Goal: Task Accomplishment & Management: Use online tool/utility

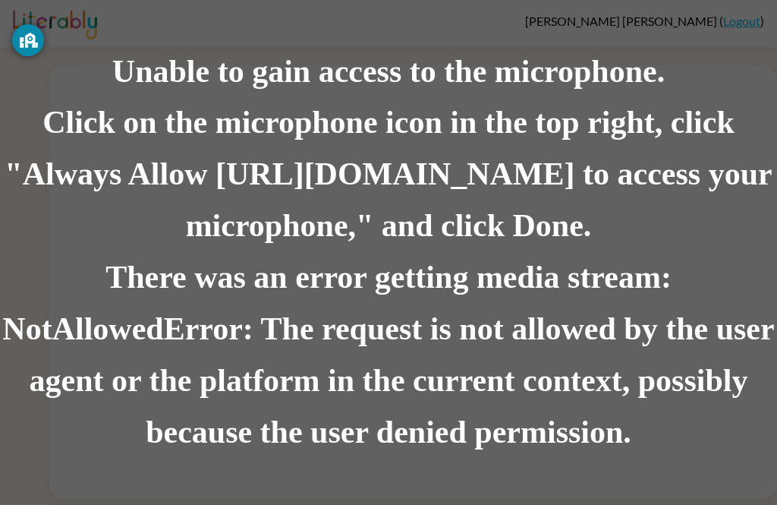
click at [215, 267] on div "There was an error getting media stream: NotAllowedError: The request is not al…" at bounding box center [388, 356] width 777 height 206
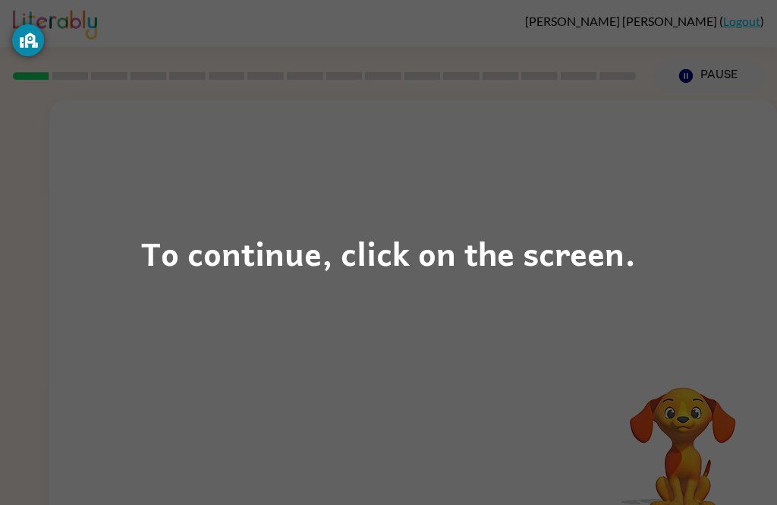
click at [616, 197] on div "To continue, click on the screen." at bounding box center [388, 252] width 777 height 505
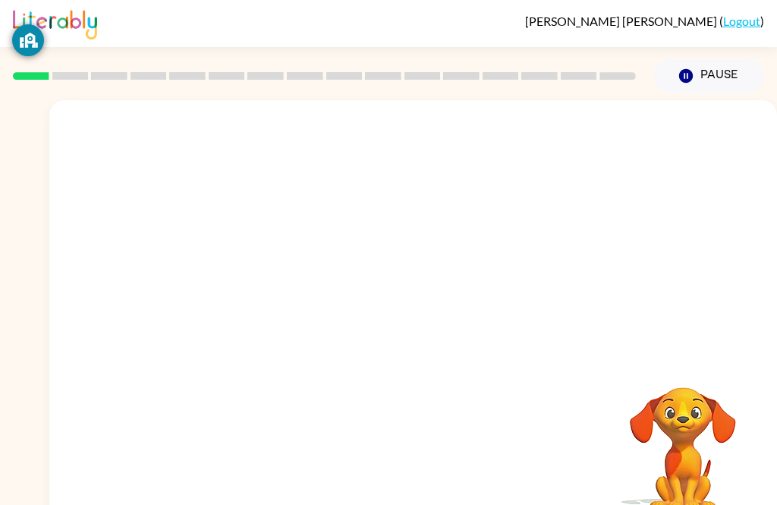
click at [614, 255] on div at bounding box center [413, 227] width 728 height 255
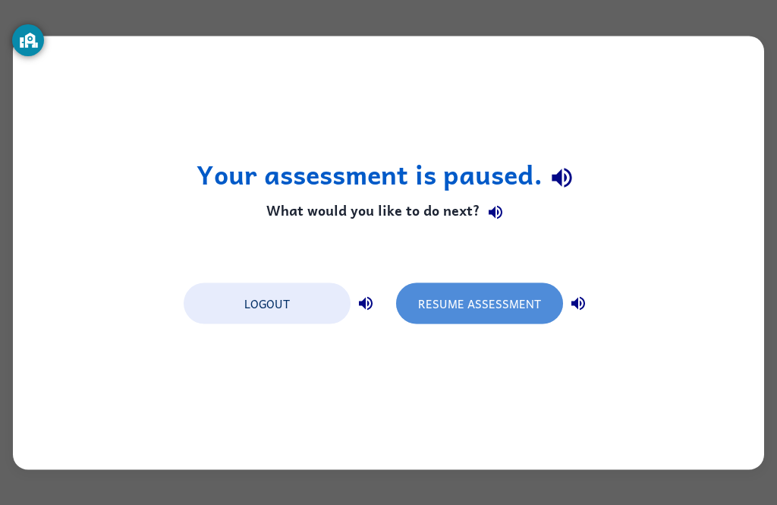
click at [535, 289] on button "Resume Assessment" at bounding box center [479, 302] width 167 height 41
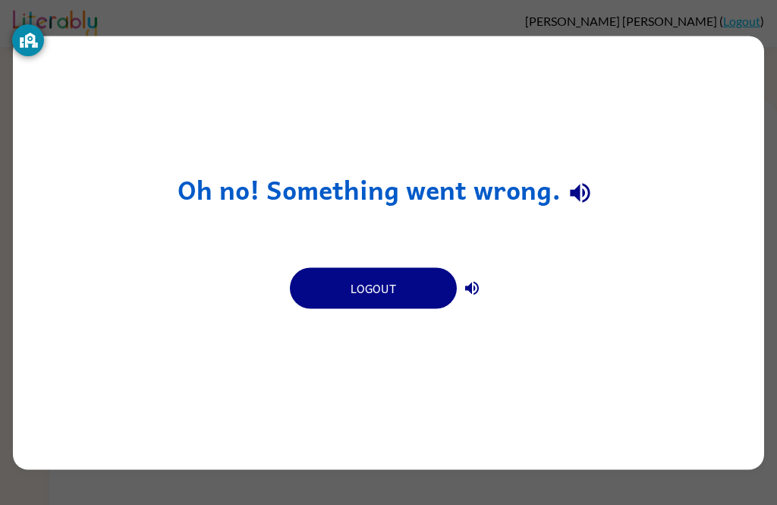
click at [404, 294] on button "Logout" at bounding box center [373, 287] width 167 height 41
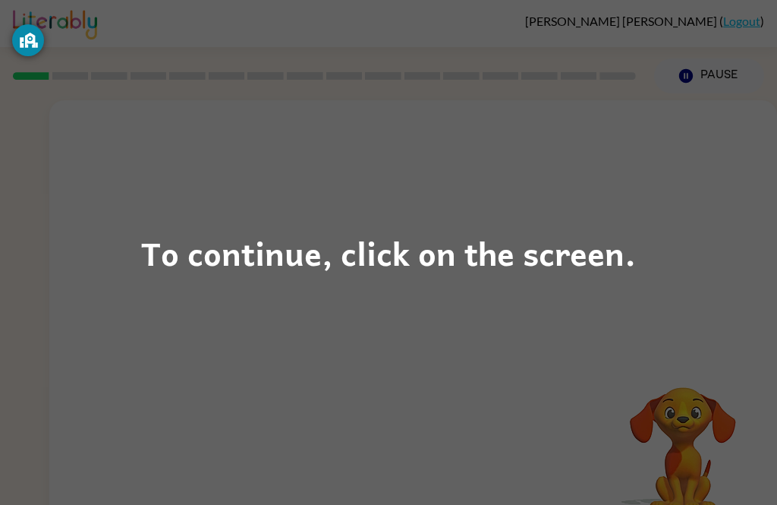
click at [351, 219] on div "To continue, click on the screen." at bounding box center [388, 252] width 777 height 505
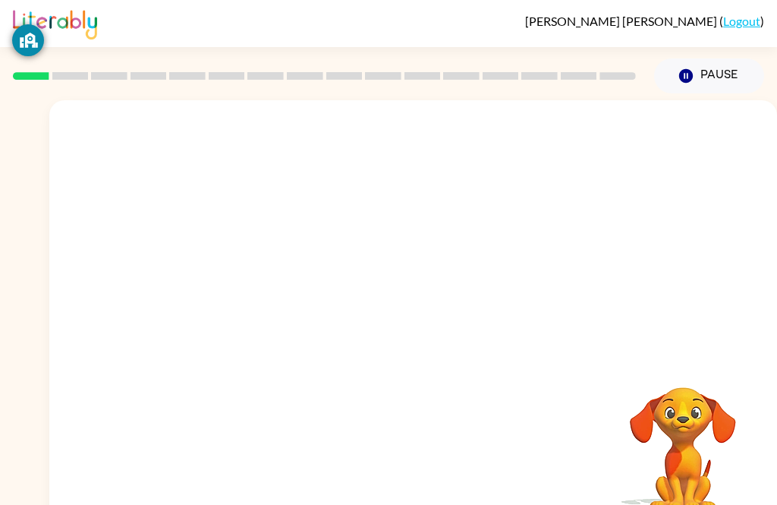
click at [357, 282] on div at bounding box center [413, 227] width 728 height 255
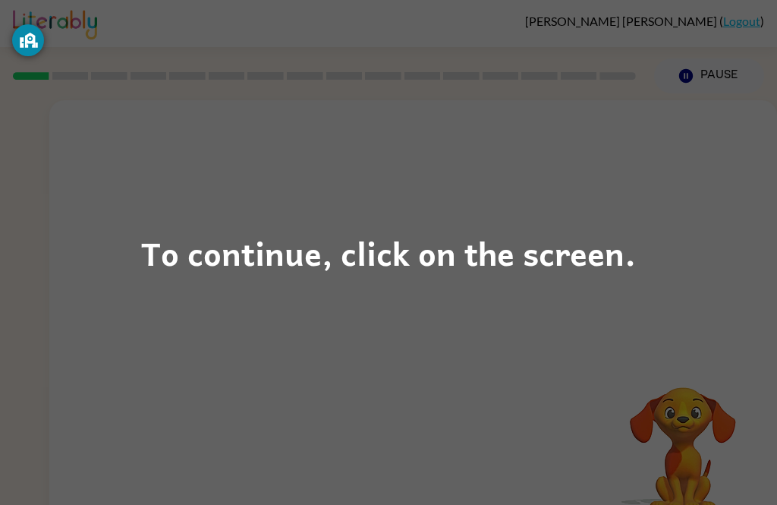
click at [384, 252] on div "To continue, click on the screen." at bounding box center [388, 253] width 495 height 52
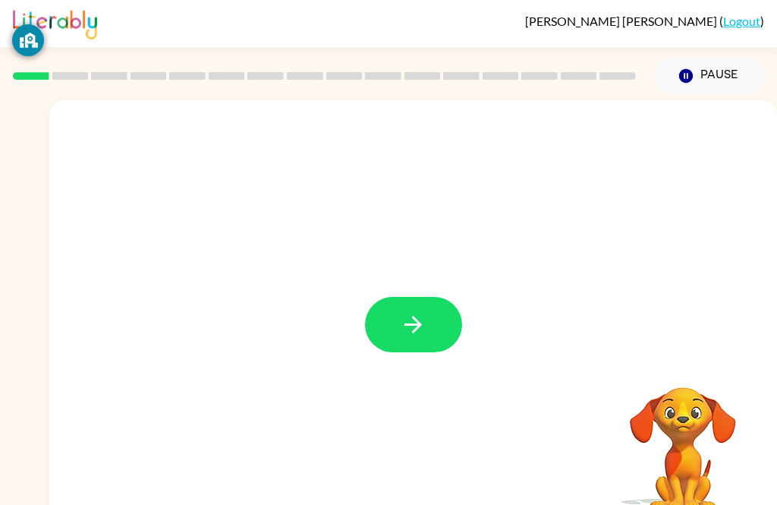
click at [434, 319] on button "button" at bounding box center [413, 324] width 97 height 55
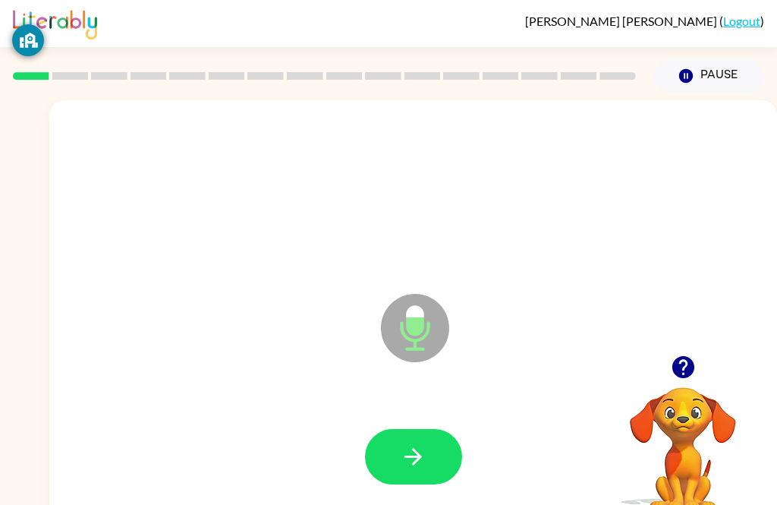
click at [430, 471] on button "button" at bounding box center [413, 456] width 97 height 55
click at [442, 467] on button "button" at bounding box center [413, 456] width 97 height 55
click at [423, 459] on icon "button" at bounding box center [413, 456] width 27 height 27
click at [428, 470] on button "button" at bounding box center [413, 456] width 97 height 55
click at [437, 448] on button "button" at bounding box center [413, 456] width 97 height 55
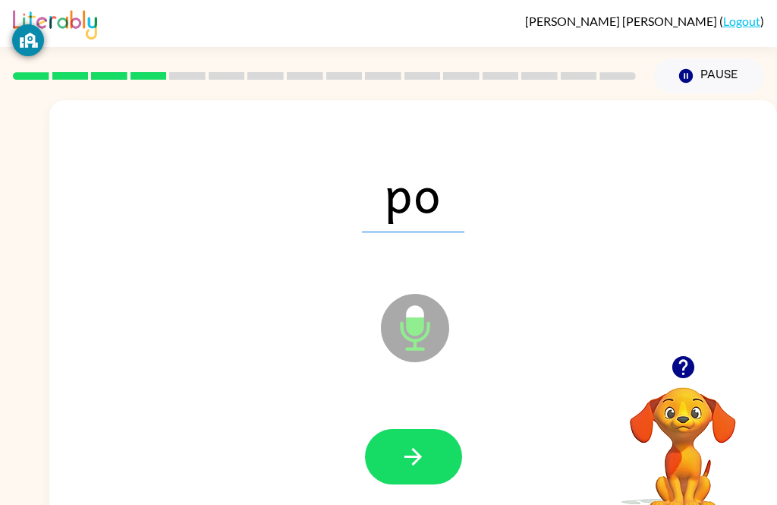
click at [442, 461] on button "button" at bounding box center [413, 456] width 97 height 55
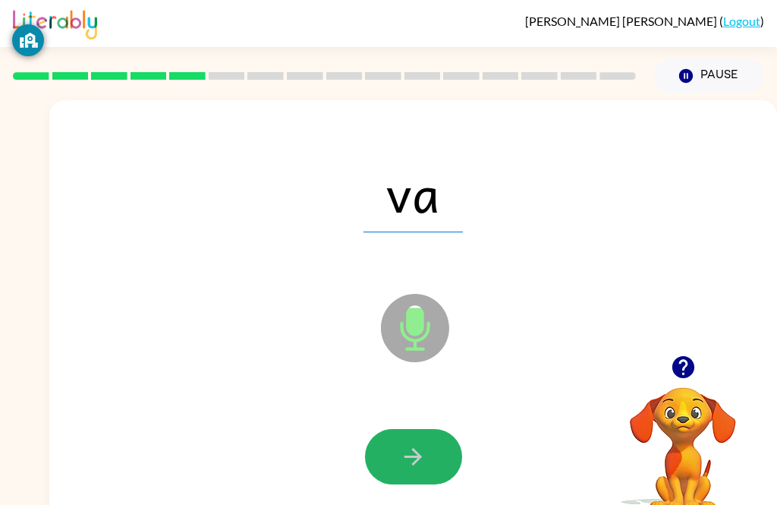
click at [442, 458] on button "button" at bounding box center [413, 456] width 97 height 55
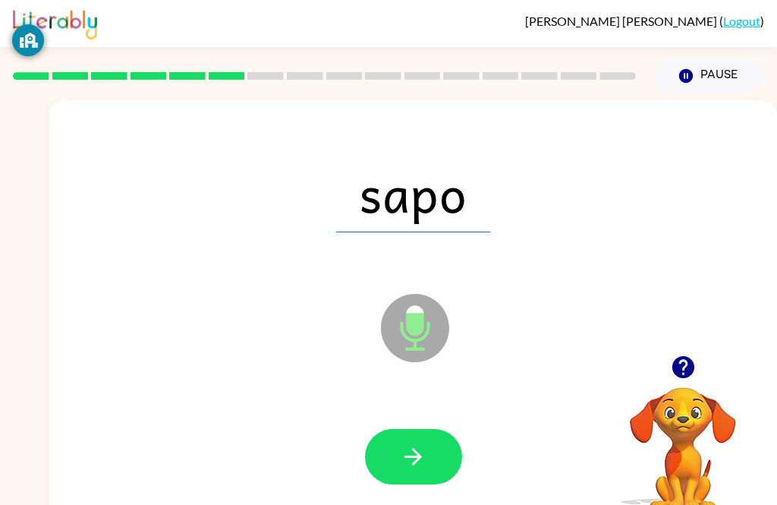
click at [423, 470] on button "button" at bounding box center [413, 456] width 97 height 55
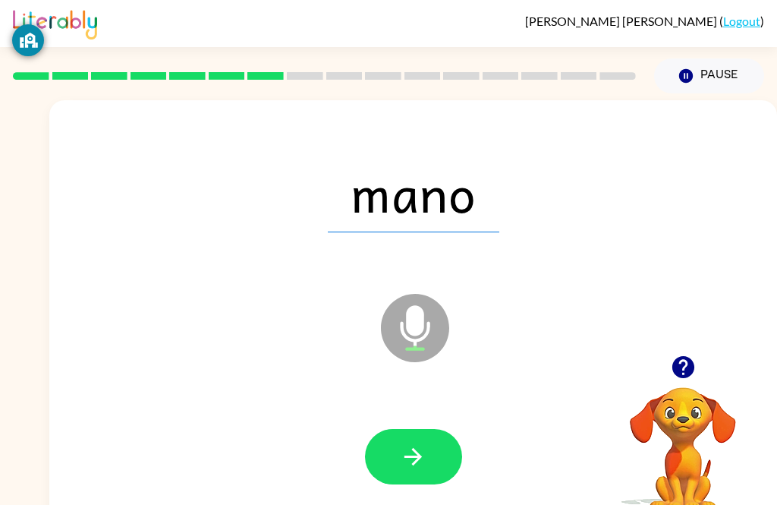
click at [434, 456] on button "button" at bounding box center [413, 456] width 97 height 55
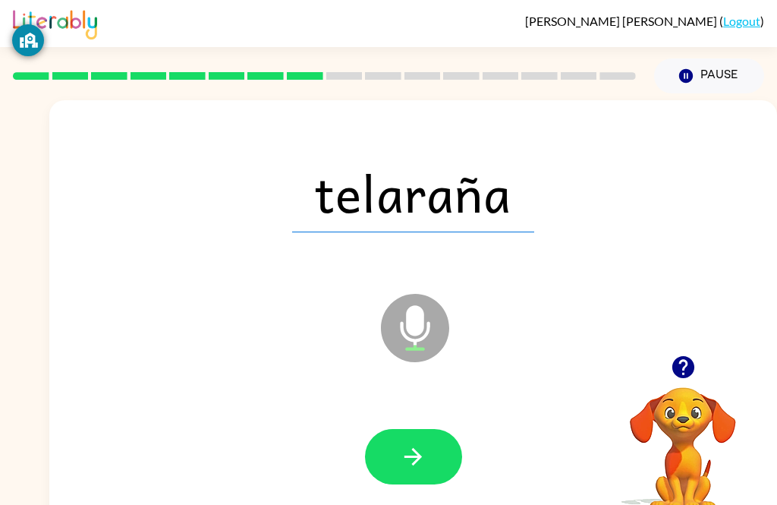
click at [451, 474] on button "button" at bounding box center [413, 456] width 97 height 55
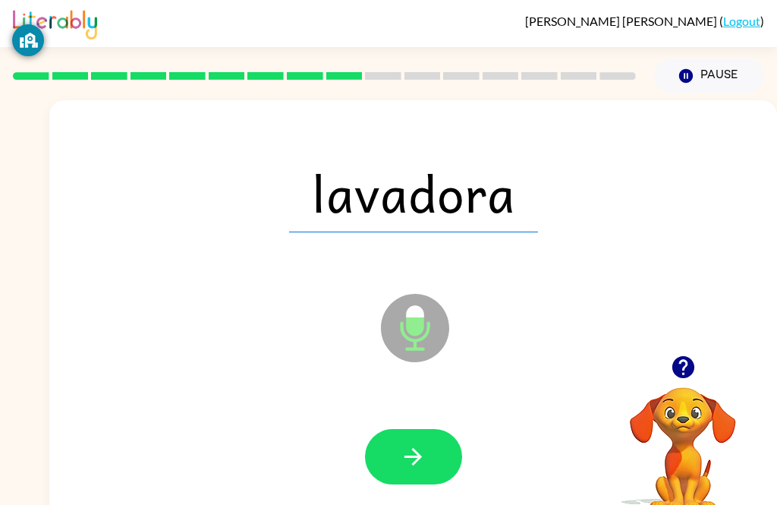
click at [445, 475] on button "button" at bounding box center [413, 456] width 97 height 55
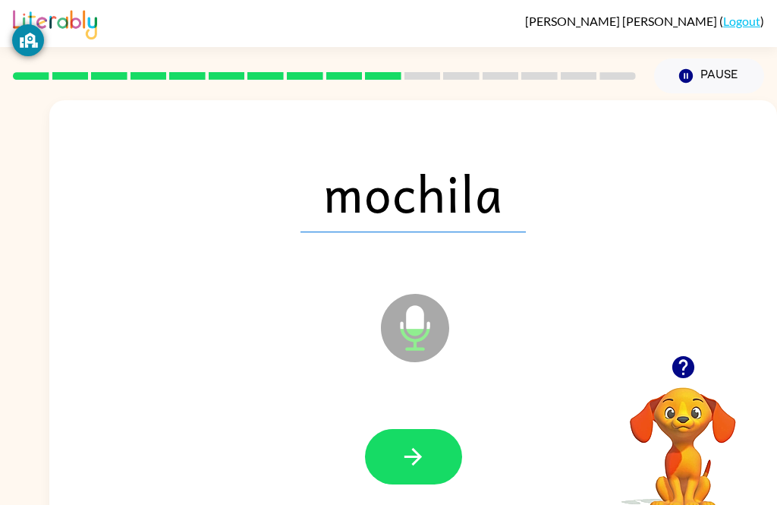
click at [448, 477] on button "button" at bounding box center [413, 456] width 97 height 55
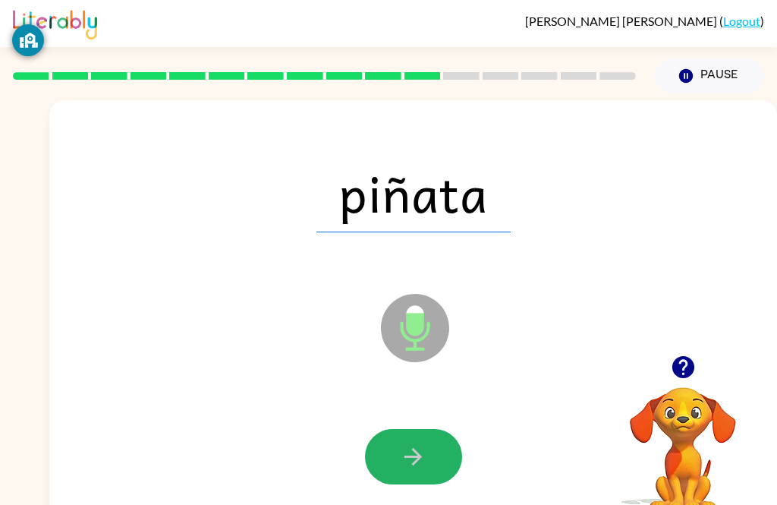
click at [445, 470] on button "button" at bounding box center [413, 456] width 97 height 55
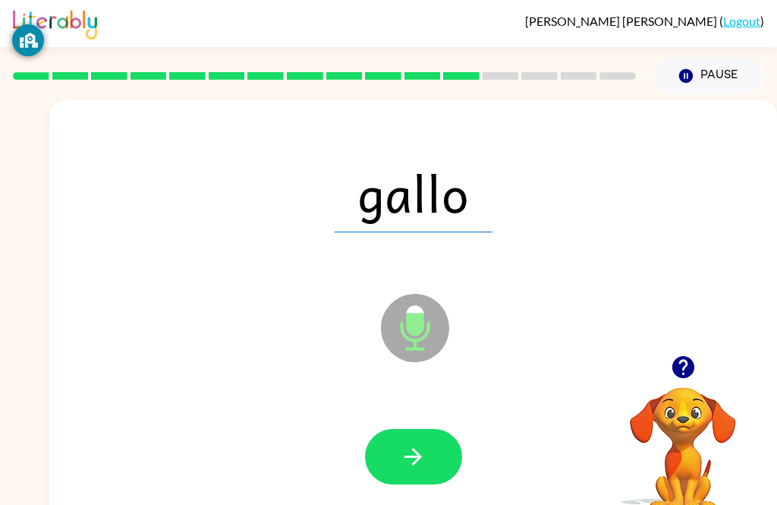
click at [436, 447] on button "button" at bounding box center [413, 456] width 97 height 55
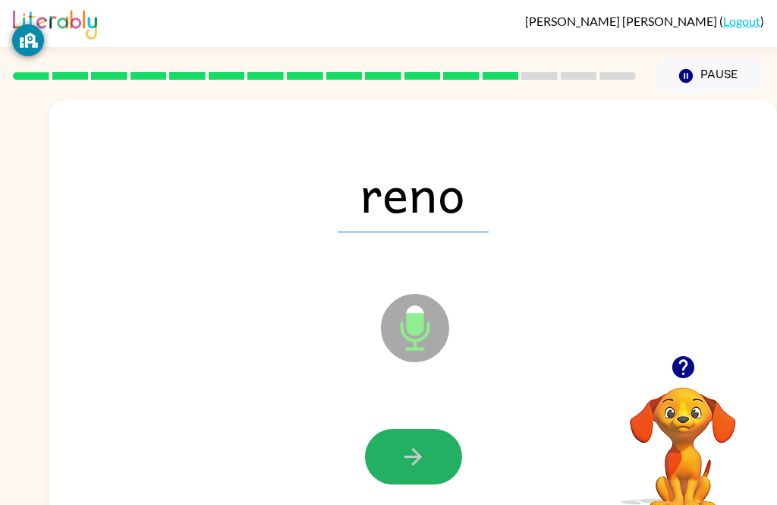
click at [442, 440] on button "button" at bounding box center [413, 456] width 97 height 55
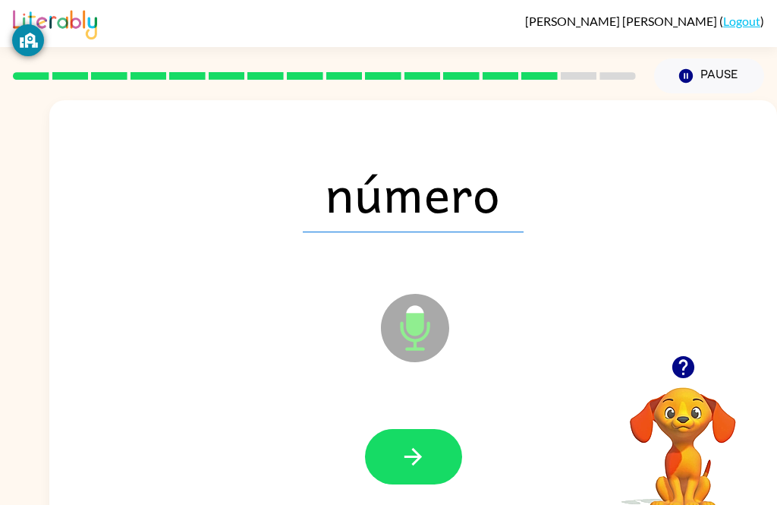
click at [430, 445] on button "button" at bounding box center [413, 456] width 97 height 55
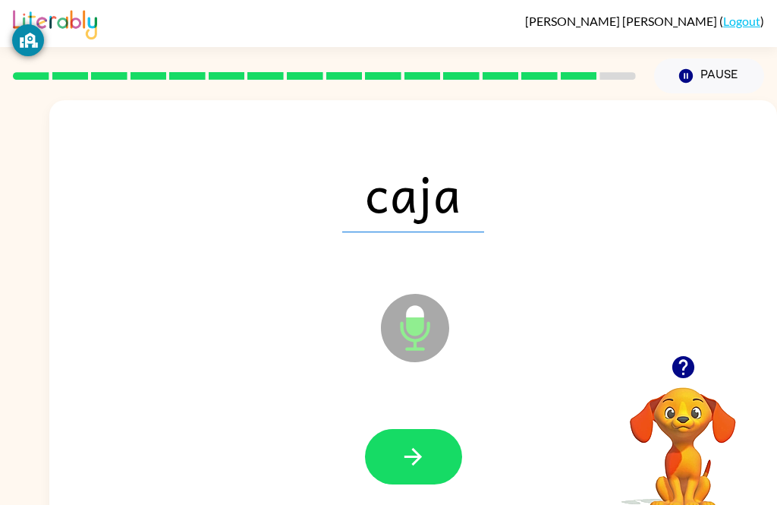
click at [442, 458] on button "button" at bounding box center [413, 456] width 97 height 55
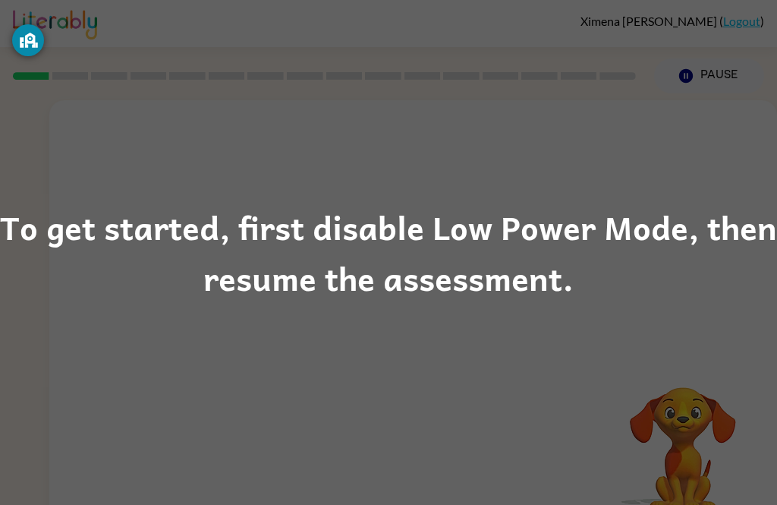
click at [691, 222] on div "To get started, first disable Low Power Mode, then resume the assessment." at bounding box center [388, 252] width 777 height 103
click at [462, 209] on div "To get started, first disable Low Power Mode, then resume the assessment." at bounding box center [388, 252] width 777 height 103
click at [431, 273] on div "To get started, first disable Low Power Mode, then resume the assessment." at bounding box center [388, 252] width 777 height 103
click at [682, 77] on div "To get started, first disable Low Power Mode, then resume the assessment." at bounding box center [388, 252] width 777 height 505
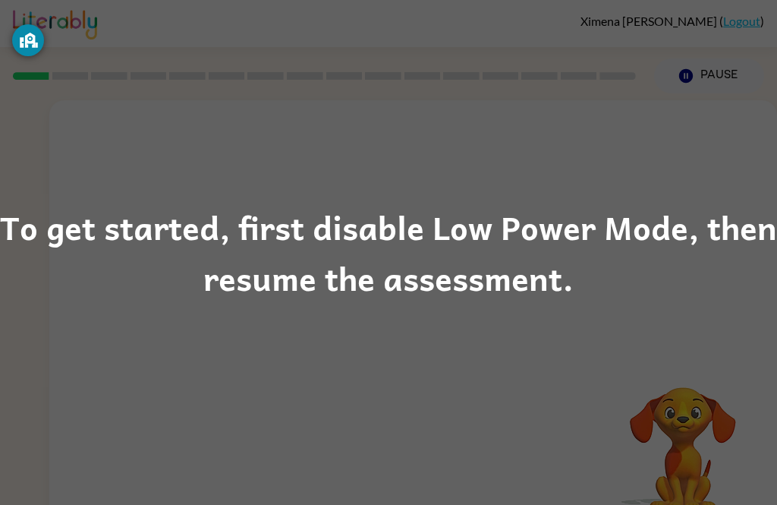
click at [426, 233] on div "To get started, first disable Low Power Mode, then resume the assessment." at bounding box center [388, 252] width 777 height 103
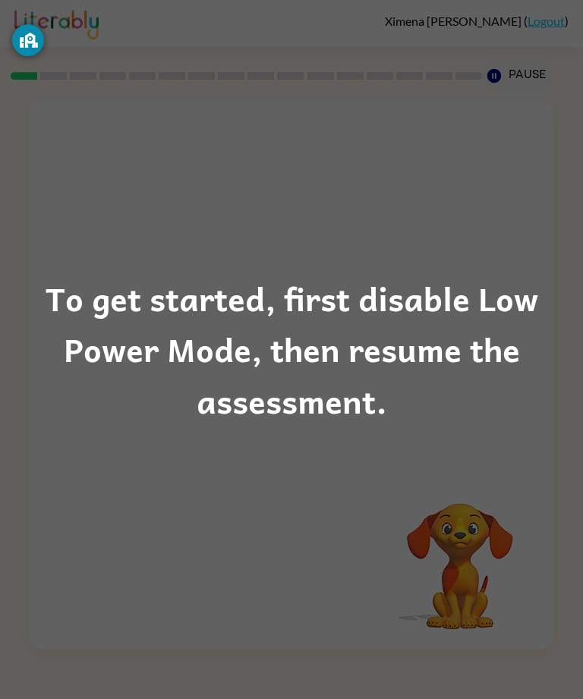
click at [295, 398] on div "To get started, first disable Low Power Mode, then resume the assessment." at bounding box center [291, 349] width 583 height 155
click at [260, 458] on div "To get started, first disable Low Power Mode, then resume the assessment." at bounding box center [291, 349] width 583 height 699
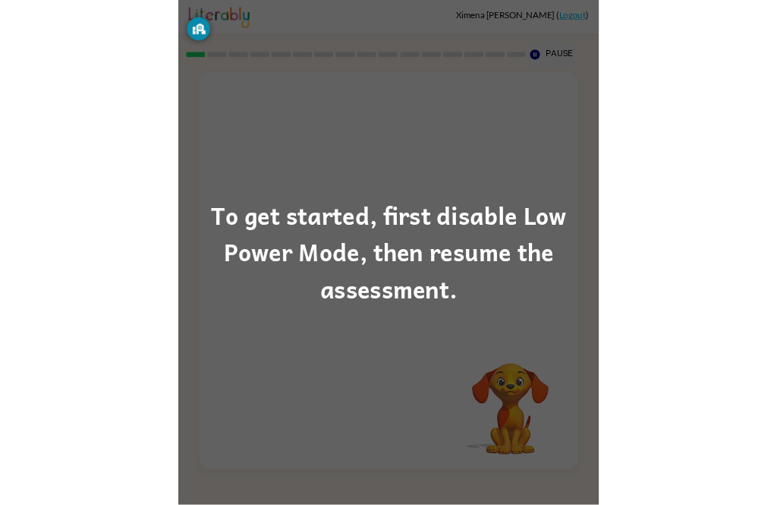
scroll to position [49, 0]
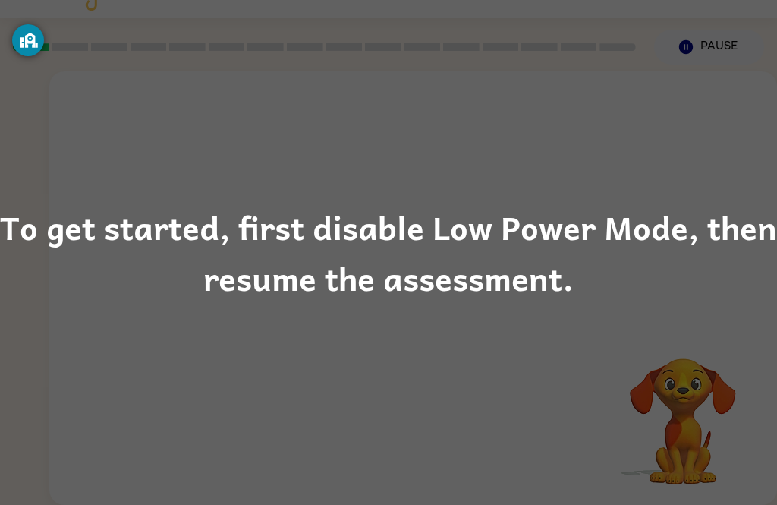
click at [458, 238] on div "To get started, first disable Low Power Mode, then resume the assessment." at bounding box center [388, 252] width 777 height 103
click at [458, 237] on div "To get started, first disable Low Power Mode, then resume the assessment." at bounding box center [388, 252] width 777 height 103
click at [541, 267] on div "To get started, first disable Low Power Mode, then resume the assessment." at bounding box center [388, 252] width 777 height 103
click at [476, 300] on div "To get started, first disable Low Power Mode, then resume the assessment." at bounding box center [388, 252] width 777 height 103
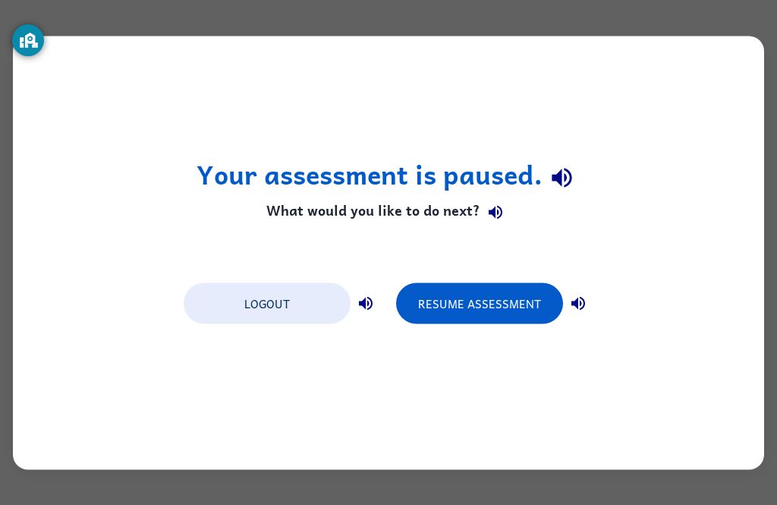
scroll to position [0, 0]
click at [445, 292] on button "Resume Assessment" at bounding box center [479, 302] width 167 height 41
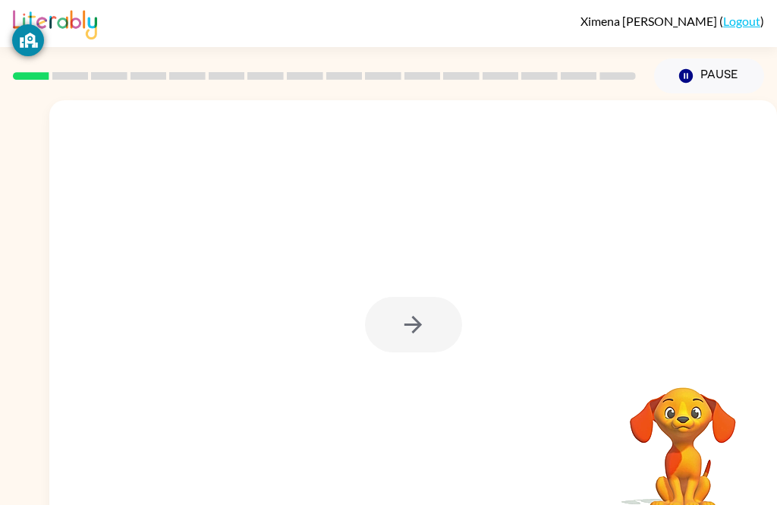
click at [439, 331] on div at bounding box center [413, 324] width 97 height 55
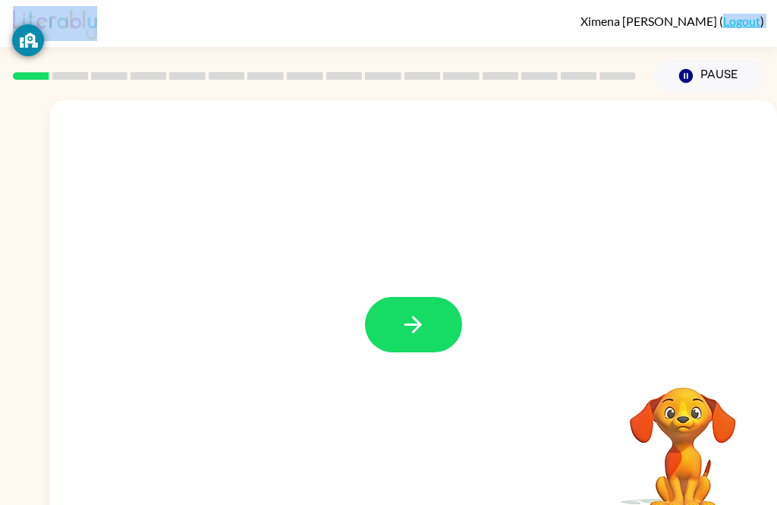
click at [458, 332] on button "button" at bounding box center [413, 324] width 97 height 55
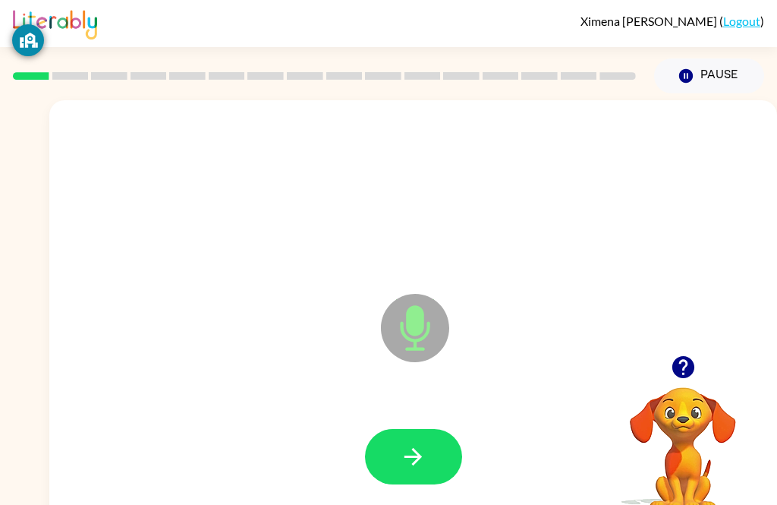
click at [434, 450] on button "button" at bounding box center [413, 456] width 97 height 55
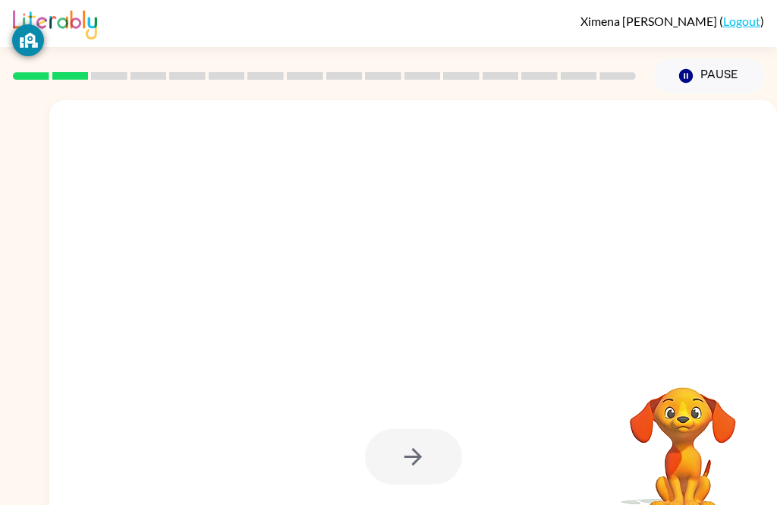
click at [437, 480] on div at bounding box center [413, 456] width 97 height 55
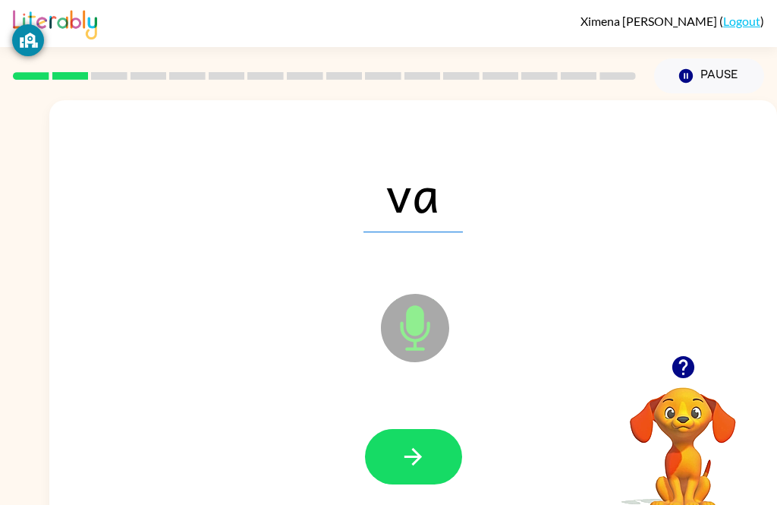
click at [438, 451] on button "button" at bounding box center [413, 456] width 97 height 55
click at [395, 458] on button "button" at bounding box center [413, 456] width 97 height 55
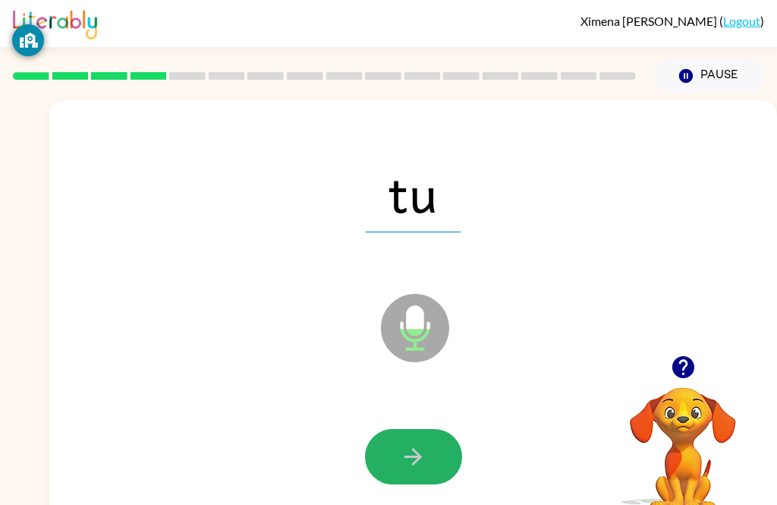
click at [439, 478] on button "button" at bounding box center [413, 456] width 97 height 55
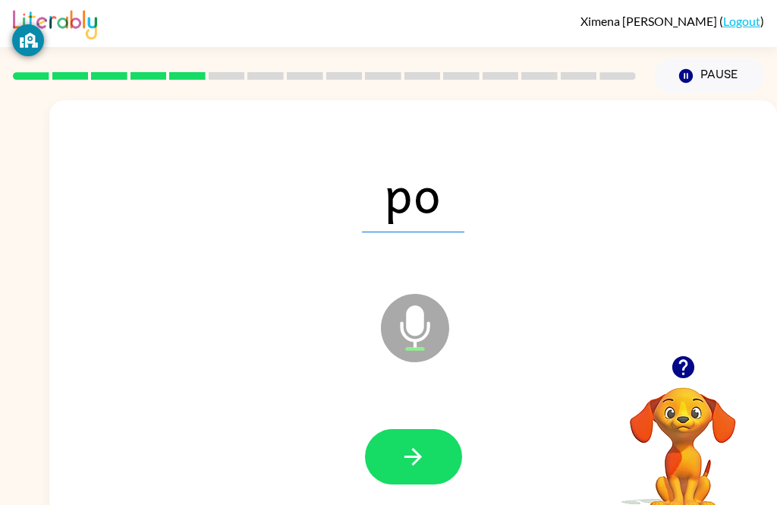
click at [437, 467] on button "button" at bounding box center [413, 456] width 97 height 55
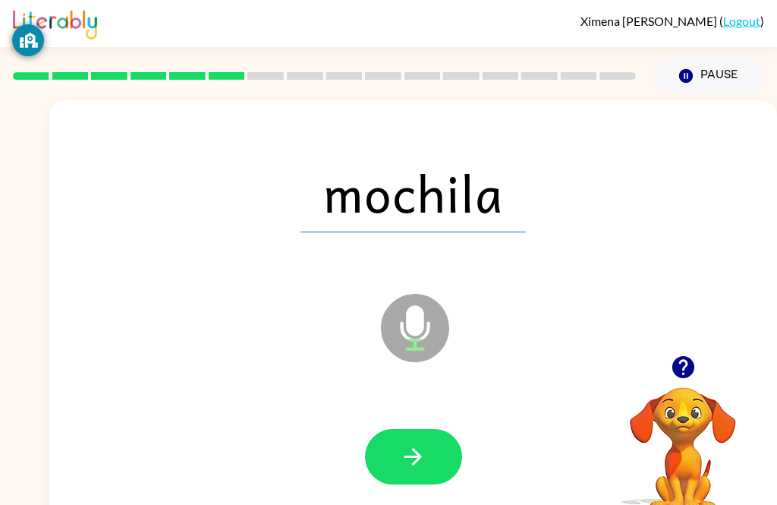
click at [423, 463] on icon "button" at bounding box center [413, 456] width 27 height 27
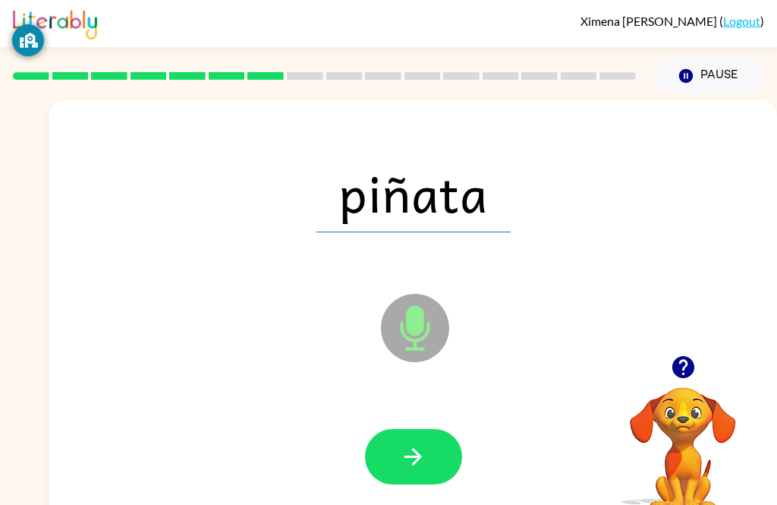
click at [439, 459] on button "button" at bounding box center [413, 456] width 97 height 55
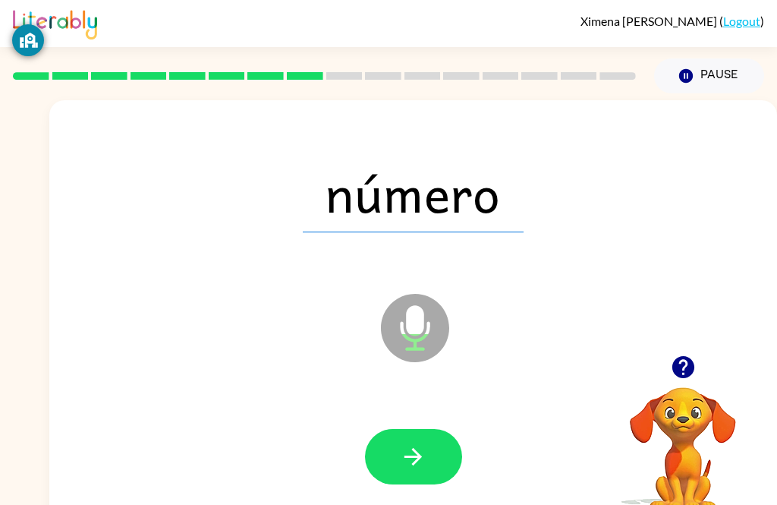
click at [327, 408] on div at bounding box center [413, 457] width 697 height 124
click at [438, 461] on button "button" at bounding box center [413, 456] width 97 height 55
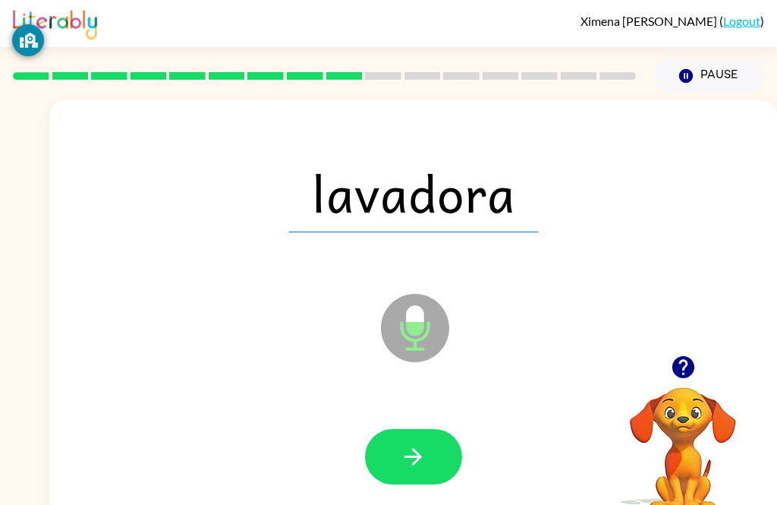
click at [423, 455] on icon "button" at bounding box center [413, 456] width 27 height 27
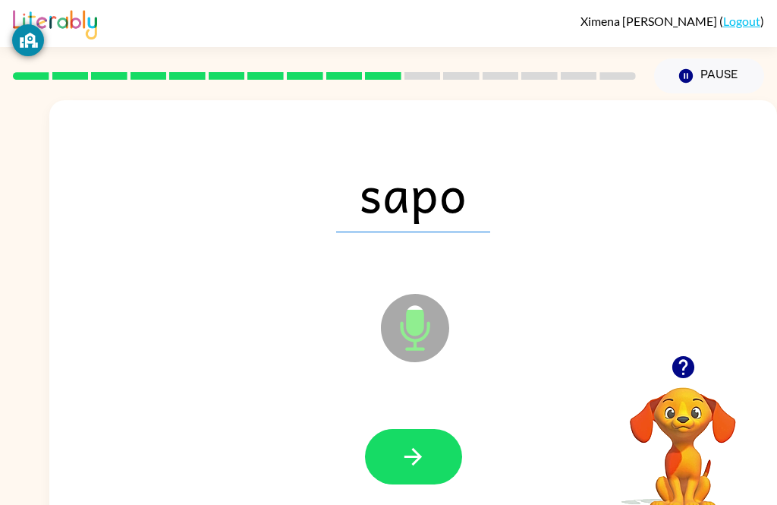
click at [423, 445] on icon "button" at bounding box center [413, 456] width 27 height 27
click at [416, 459] on icon "button" at bounding box center [413, 456] width 27 height 27
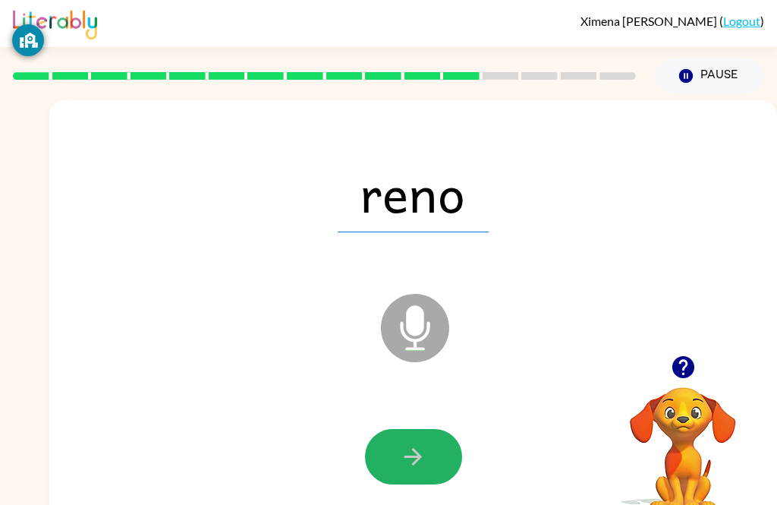
click at [411, 474] on button "button" at bounding box center [413, 456] width 97 height 55
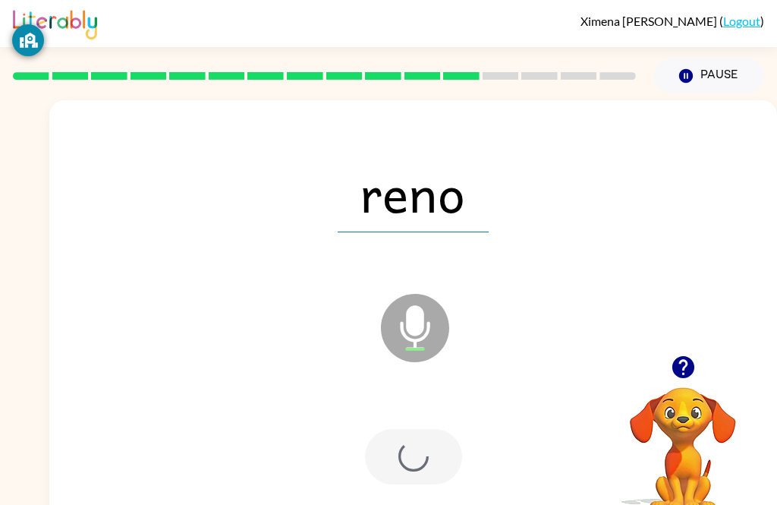
click at [411, 474] on div at bounding box center [413, 456] width 97 height 55
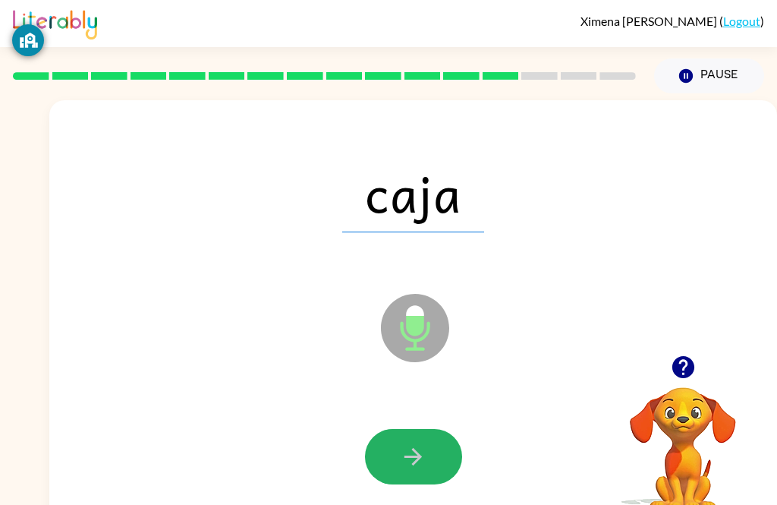
click at [423, 433] on button "button" at bounding box center [413, 456] width 97 height 55
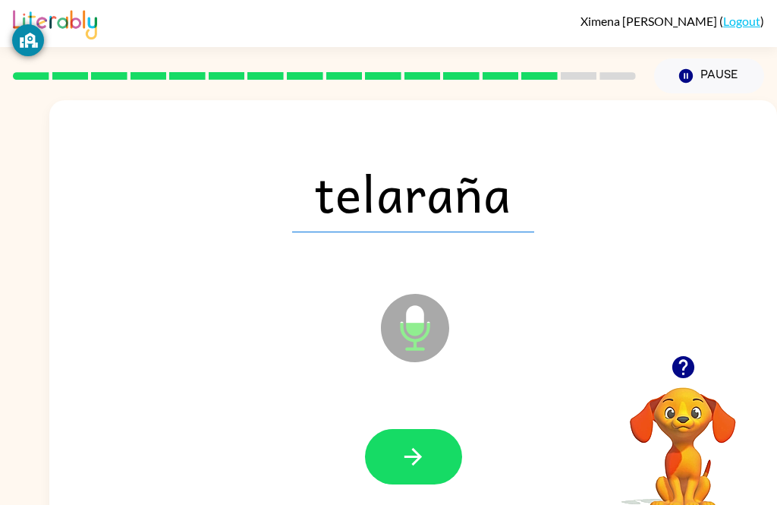
click at [405, 466] on icon "button" at bounding box center [413, 456] width 27 height 27
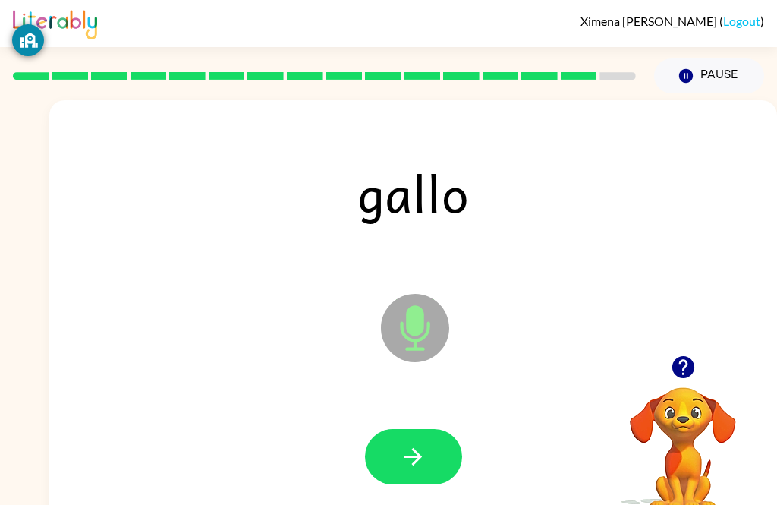
click at [414, 444] on icon "button" at bounding box center [413, 456] width 27 height 27
